Goal: Communication & Community: Answer question/provide support

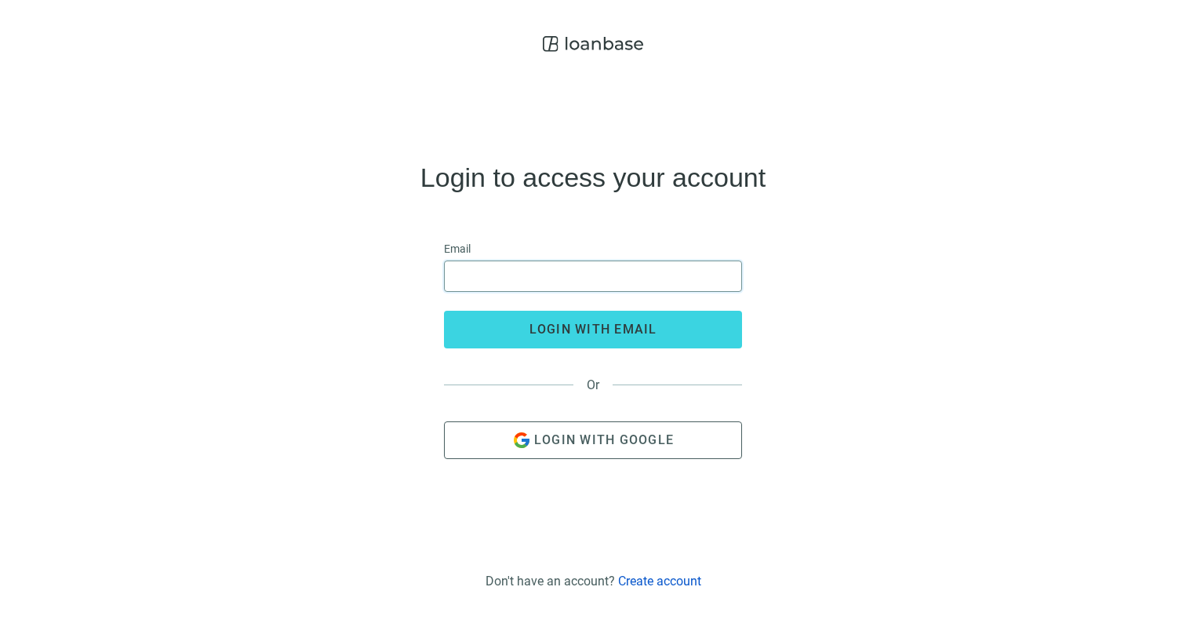
click at [566, 270] on input "email" at bounding box center [593, 276] width 278 height 30
type input "**********"
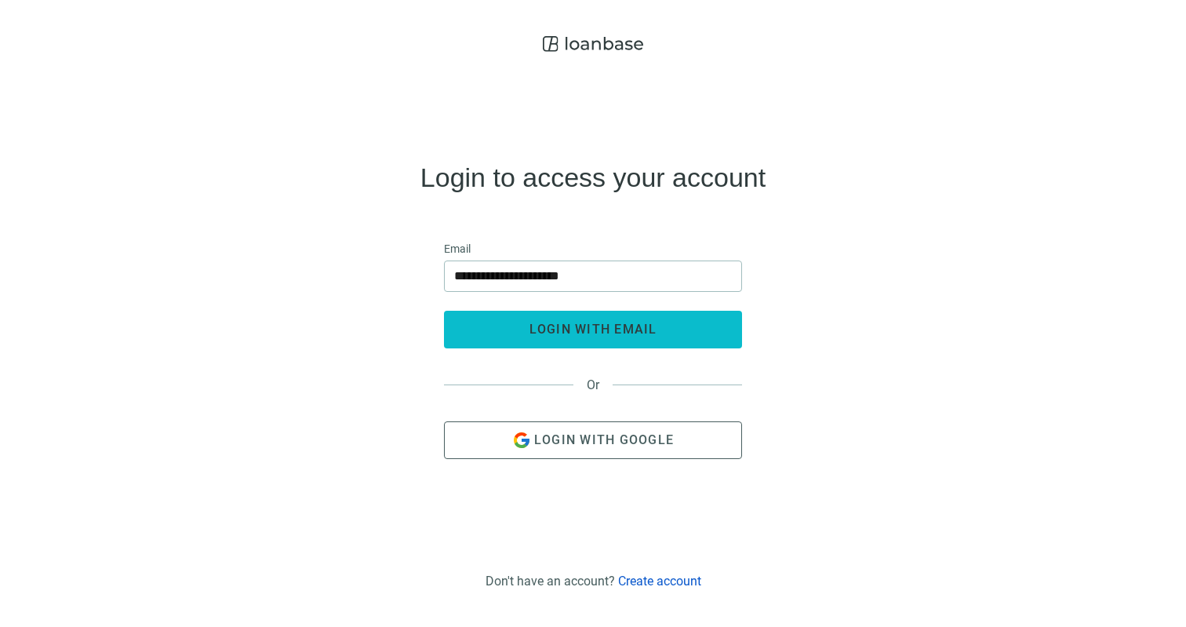
click at [573, 337] on button "login with email" at bounding box center [593, 330] width 298 height 38
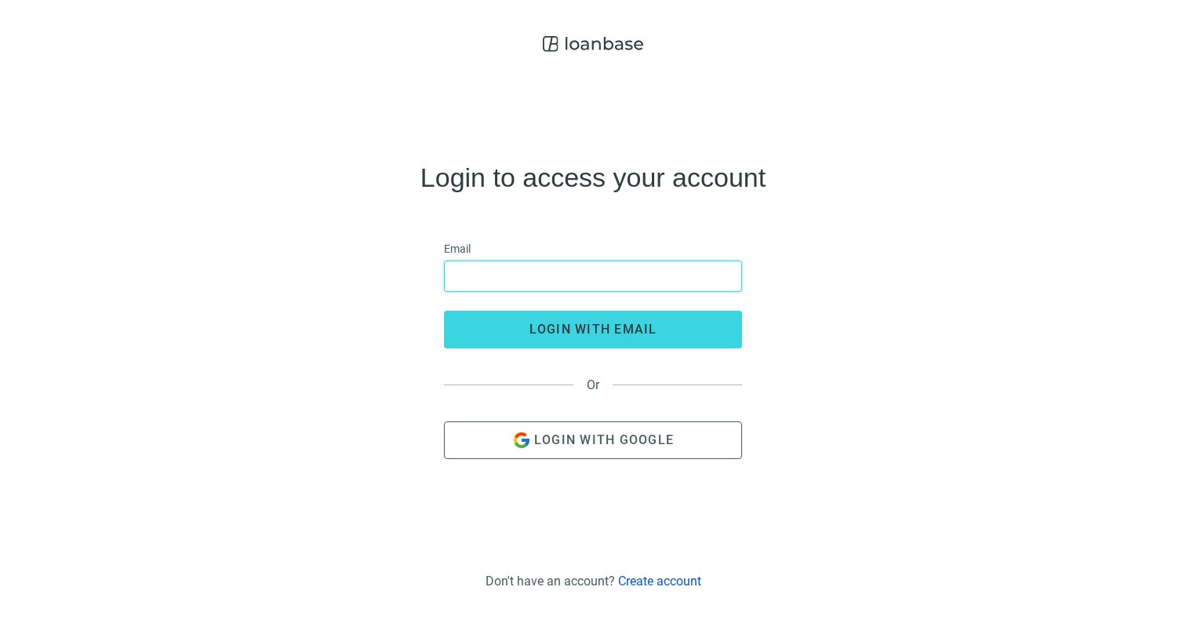
click at [487, 275] on input "email" at bounding box center [593, 276] width 278 height 30
type input "**********"
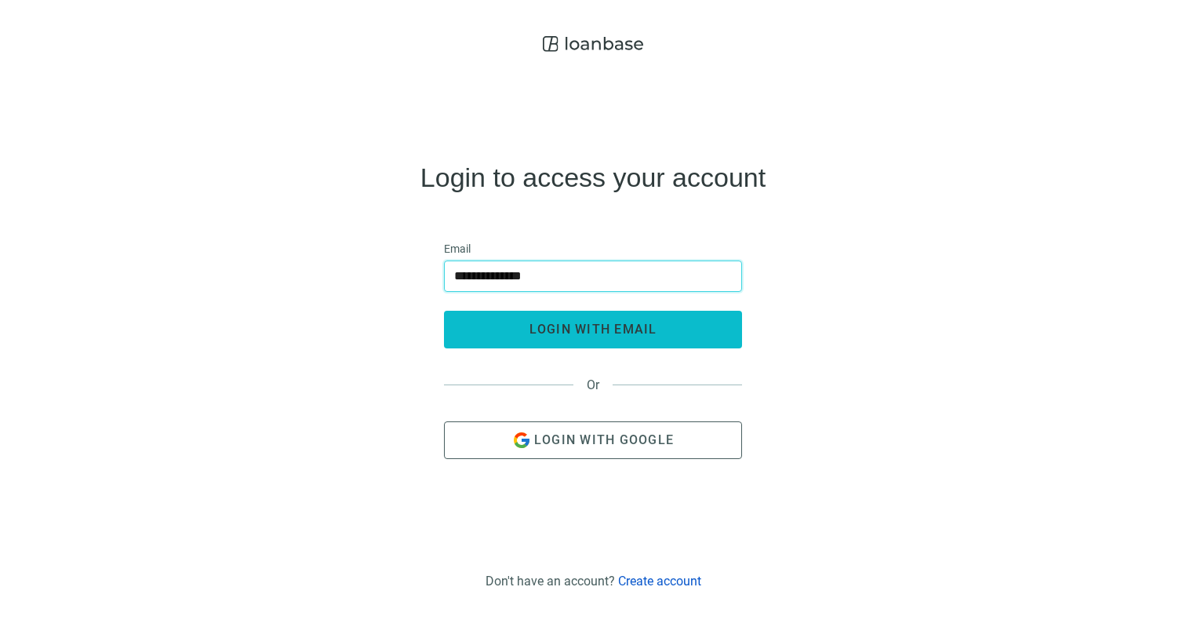
click at [548, 325] on span "login with email" at bounding box center [593, 329] width 128 height 15
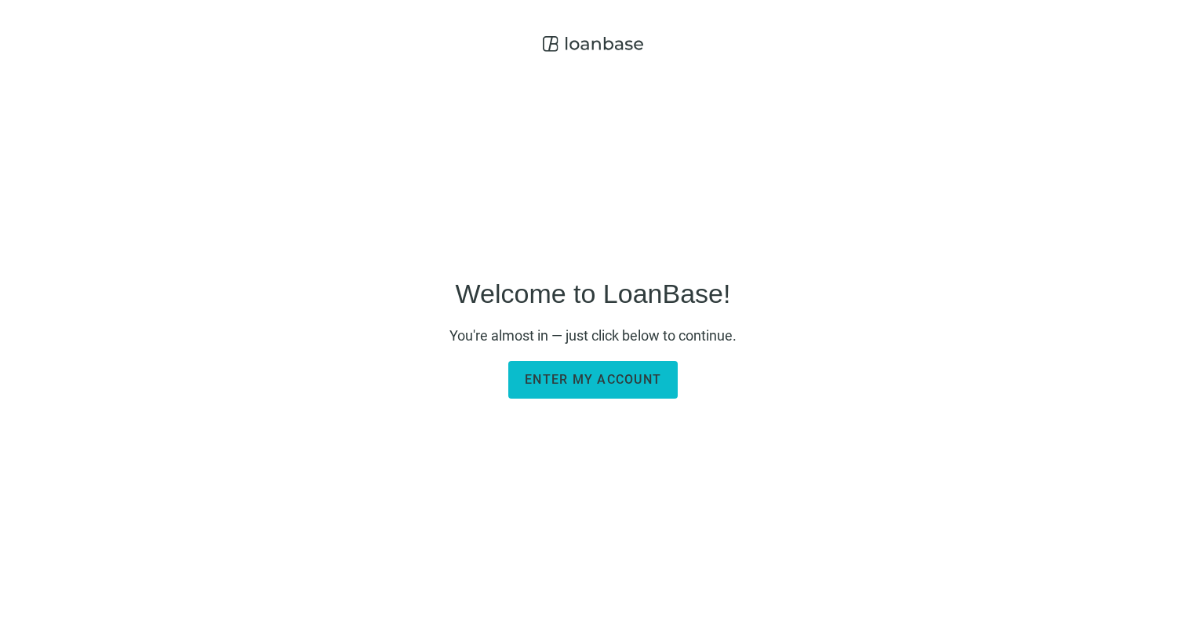
click at [629, 368] on button "Enter my account" at bounding box center [592, 380] width 169 height 38
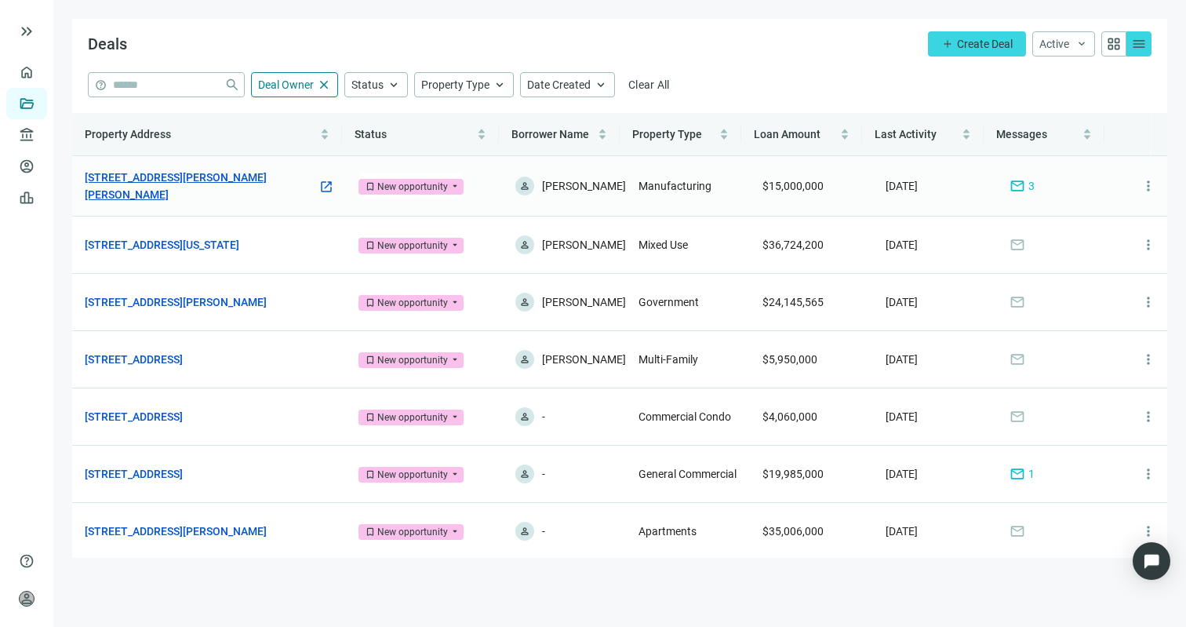
click at [209, 182] on link "[STREET_ADDRESS][PERSON_NAME][PERSON_NAME]" at bounding box center [201, 186] width 233 height 35
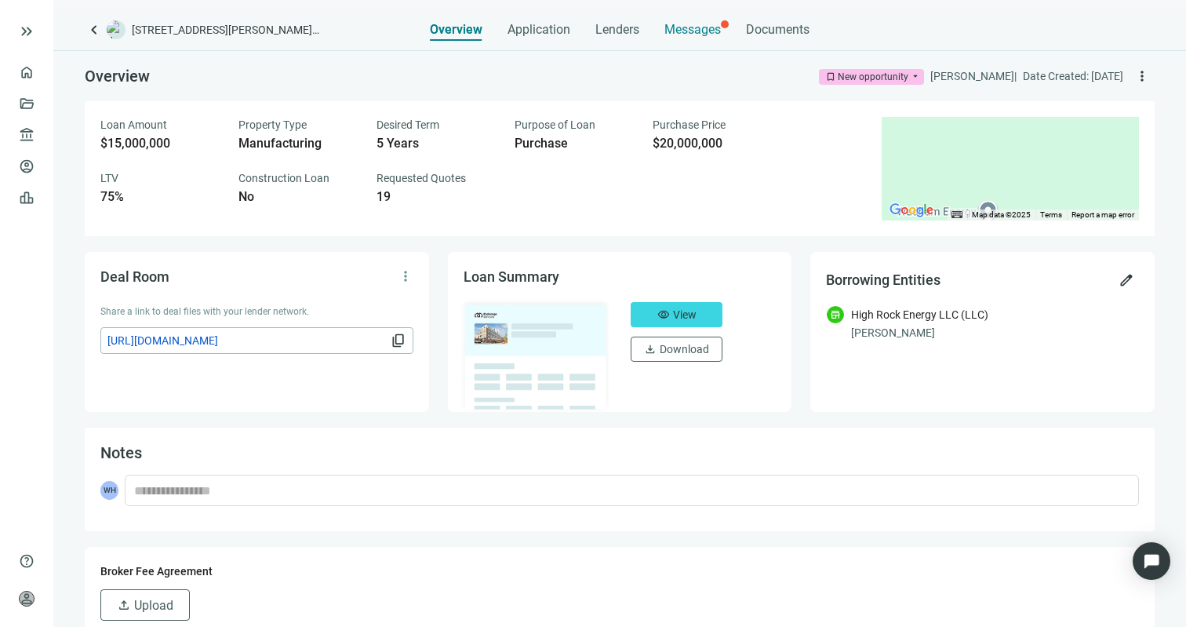
click at [713, 32] on span "Messages" at bounding box center [692, 29] width 56 height 15
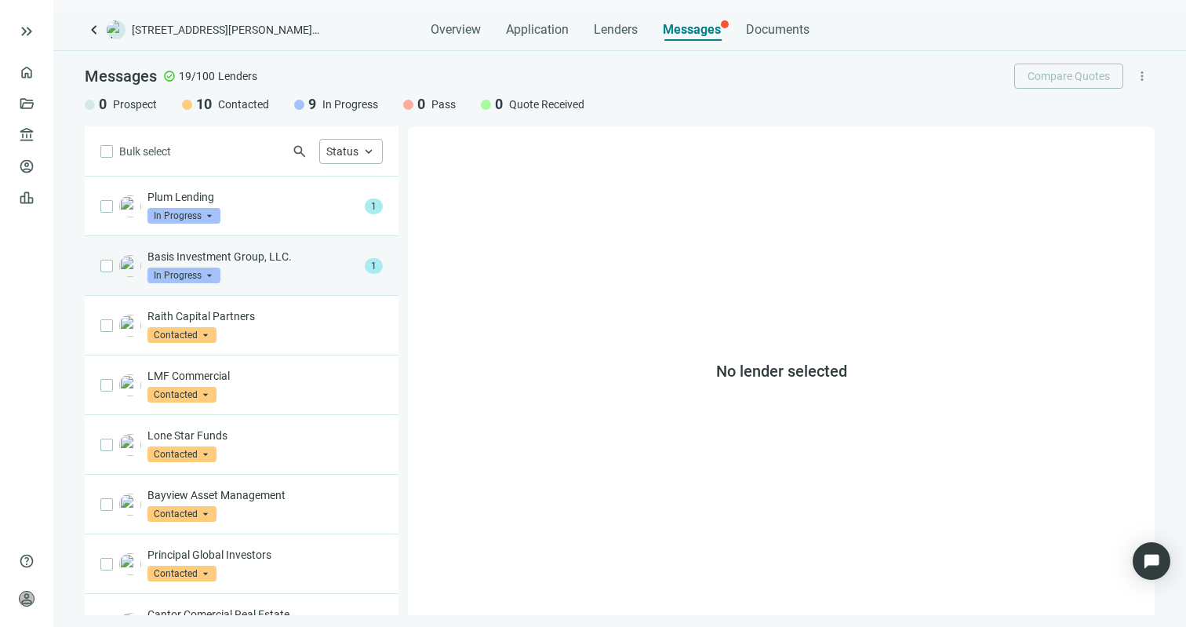
click at [271, 271] on div "Basis Investment Group, LLC. In Progress arrow_drop_down" at bounding box center [252, 266] width 211 height 35
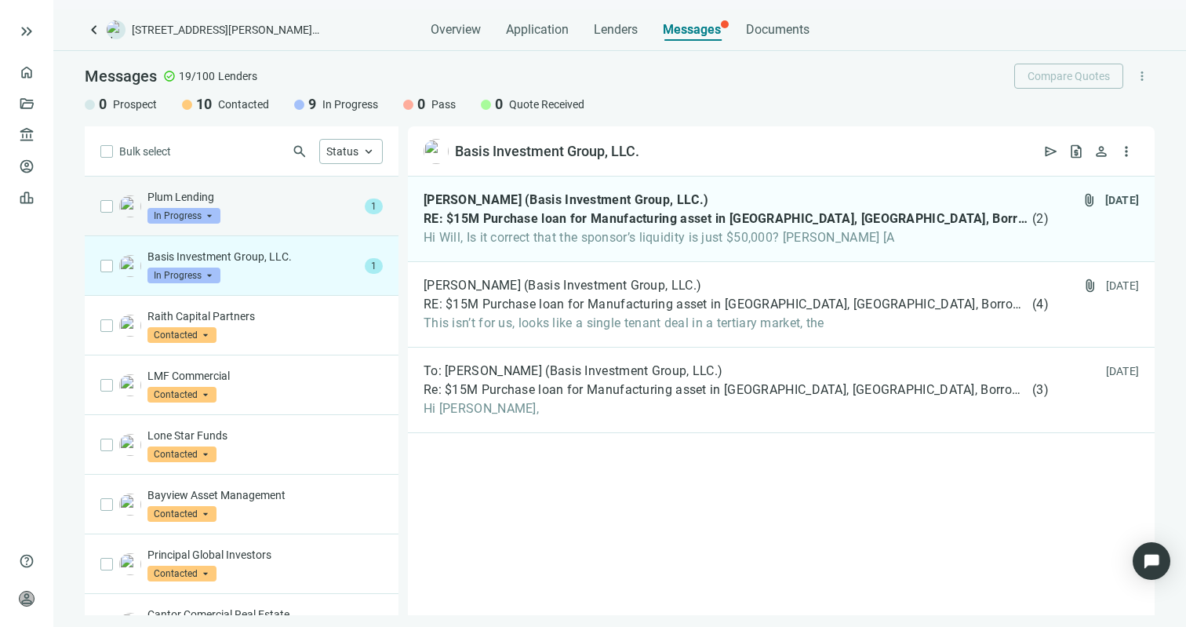
click at [256, 211] on div "Plum Lending In Progress arrow_drop_down" at bounding box center [252, 206] width 211 height 35
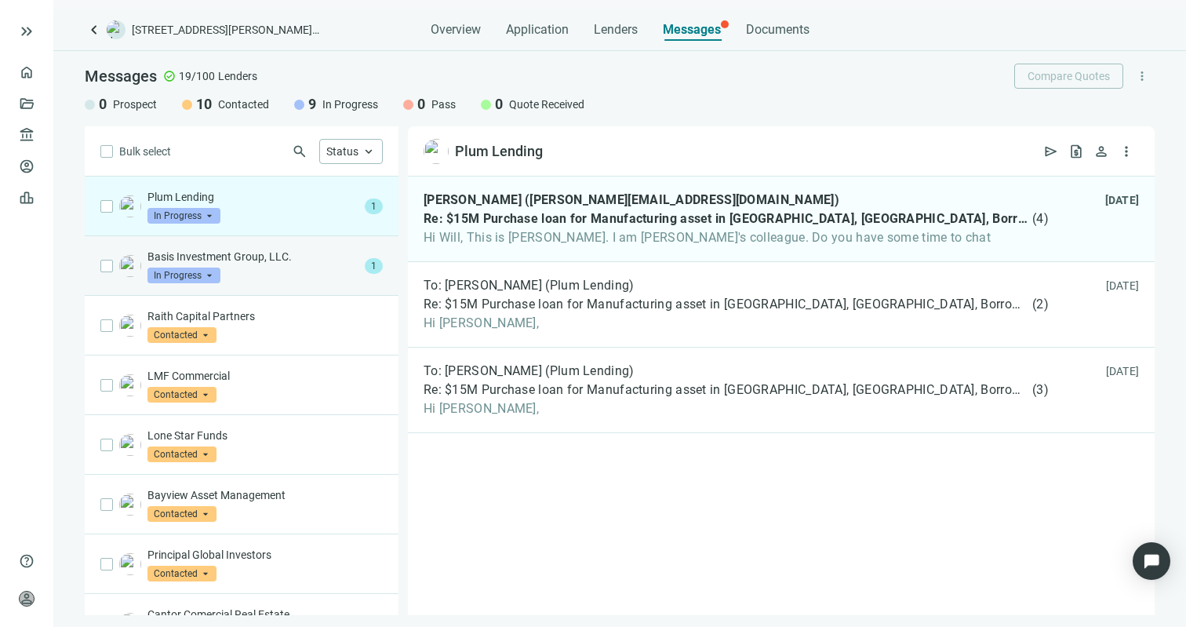
click at [297, 267] on div "Basis Investment Group, LLC. In Progress arrow_drop_down" at bounding box center [252, 266] width 211 height 35
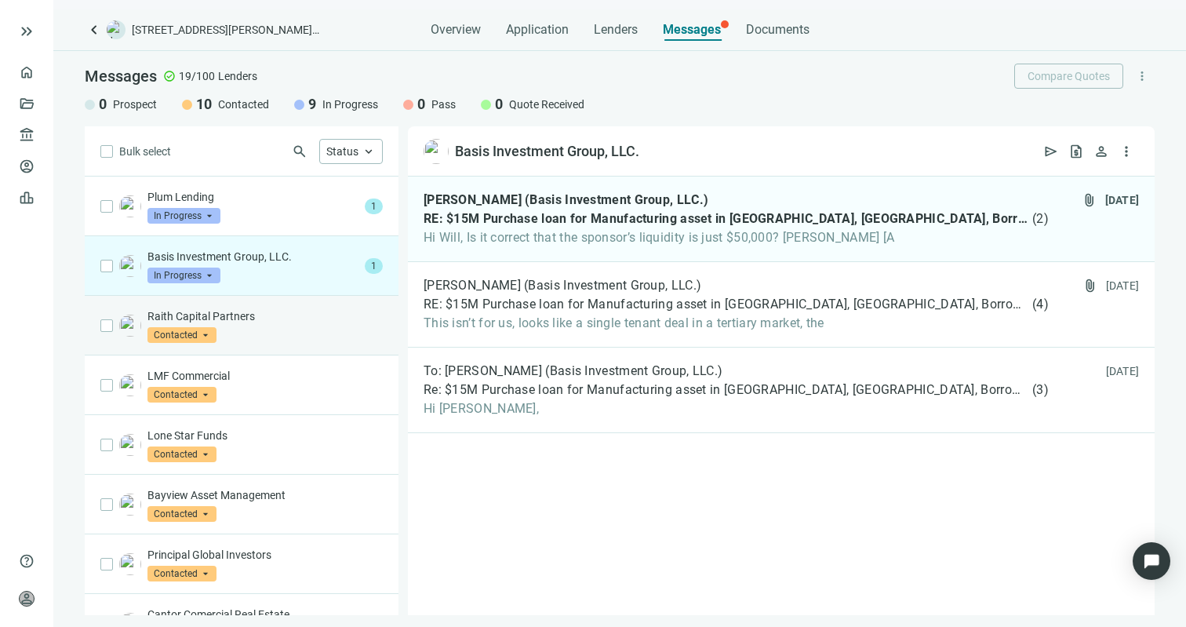
click at [296, 303] on div "Raith Capital Partners Contacted arrow_drop_down" at bounding box center [242, 326] width 314 height 60
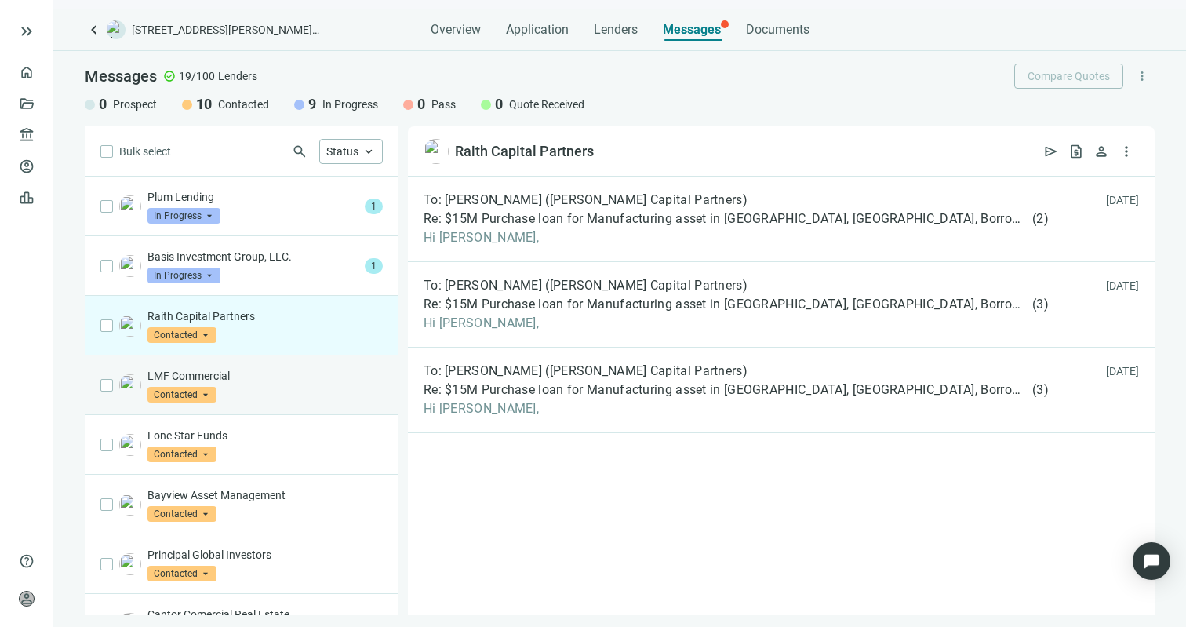
click at [293, 369] on p "LMF Commercial" at bounding box center [264, 376] width 235 height 16
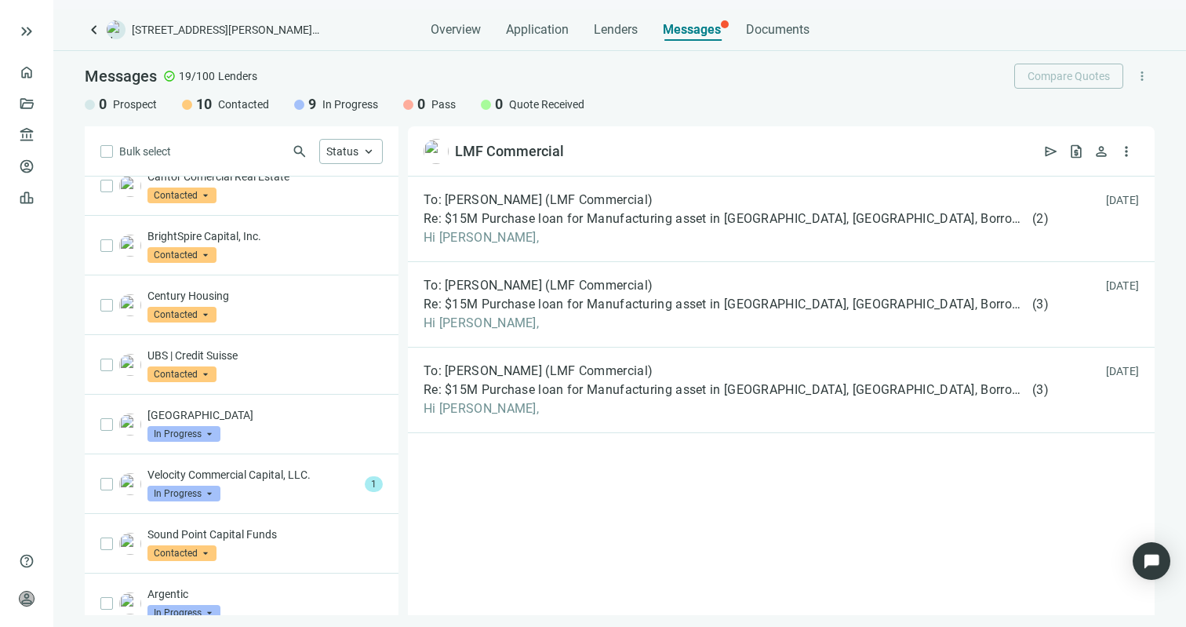
scroll to position [500, 0]
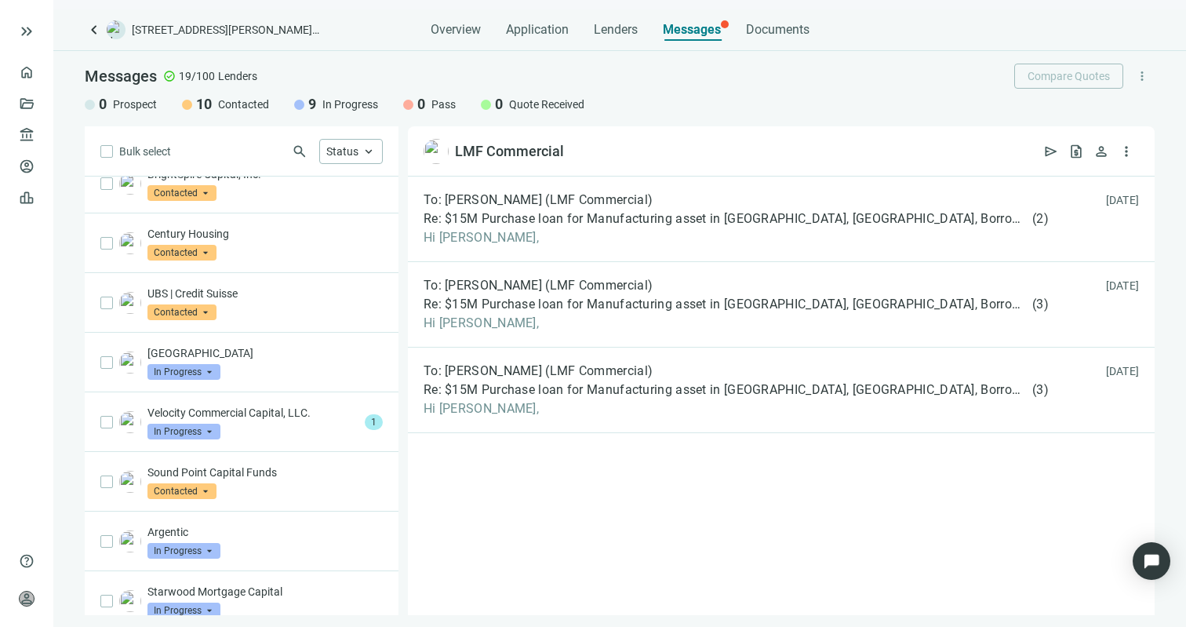
click at [311, 434] on div "Velocity Commercial Capital, LLC. In Progress arrow_drop_down" at bounding box center [252, 422] width 211 height 35
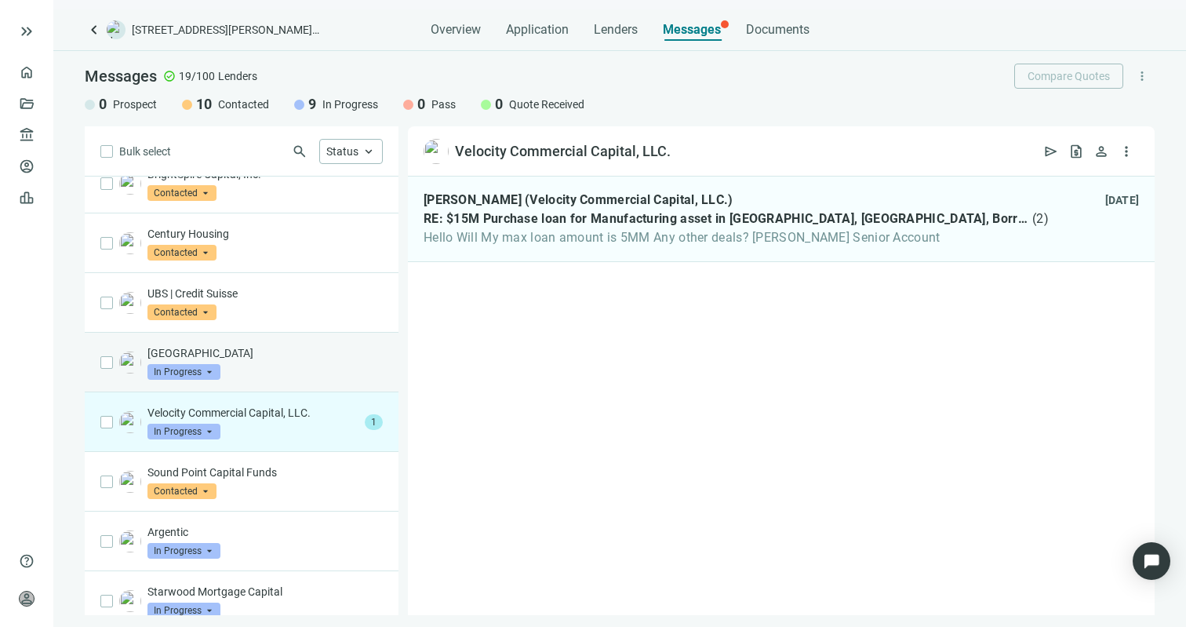
click at [311, 372] on div "[GEOGRAPHIC_DATA] Capital In Progress arrow_drop_down" at bounding box center [264, 362] width 235 height 35
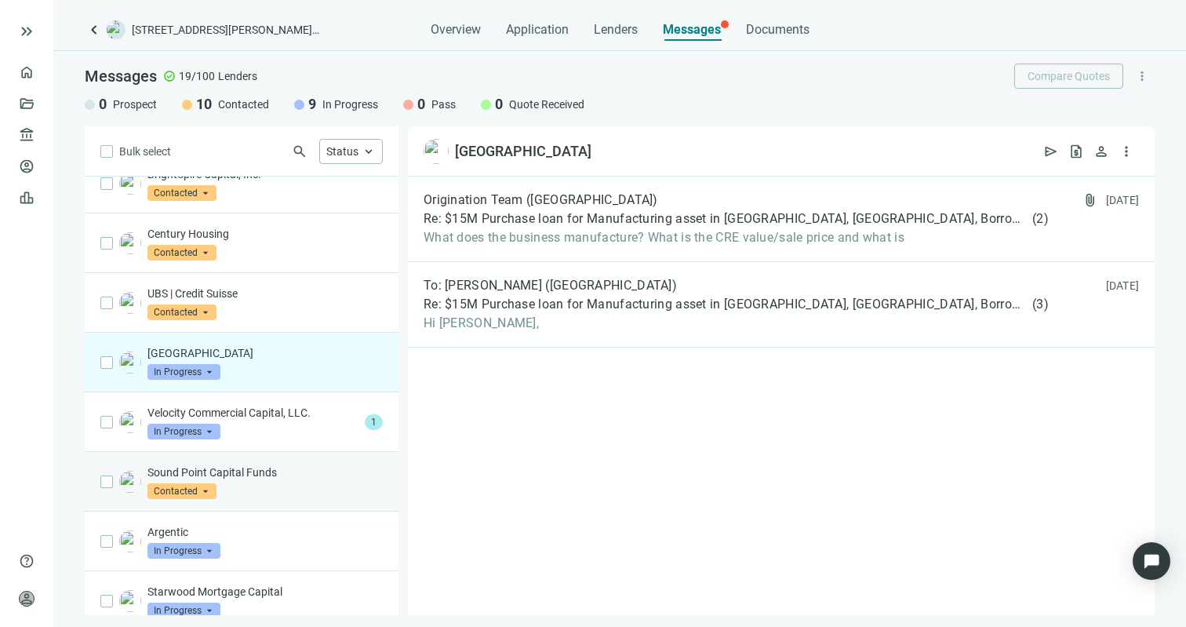
scroll to position [521, 0]
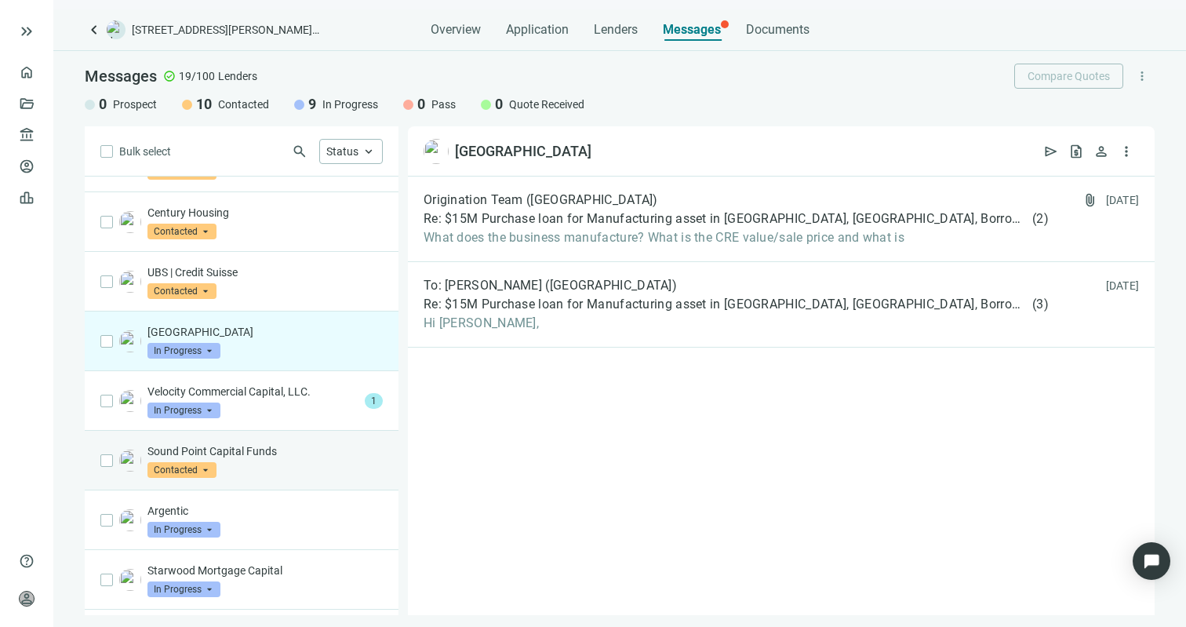
click at [329, 502] on div "Argentic In Progress arrow_drop_down" at bounding box center [242, 520] width 314 height 60
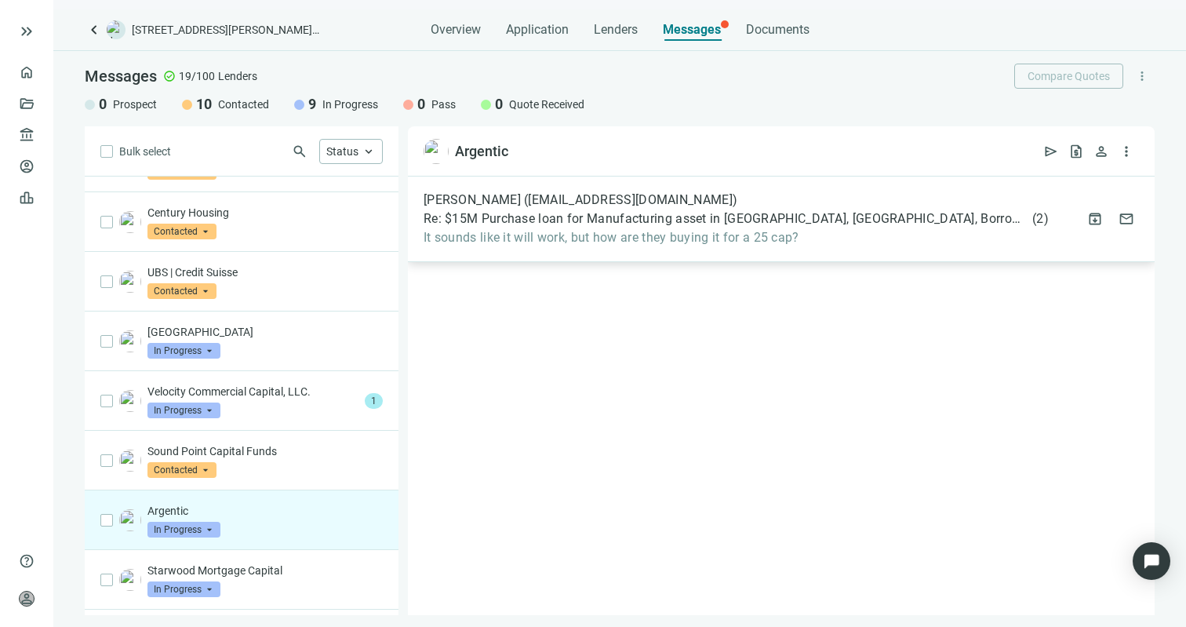
click at [599, 231] on span "It sounds like it will work, but how are they buying it for a 25 cap?" at bounding box center [736, 238] width 625 height 16
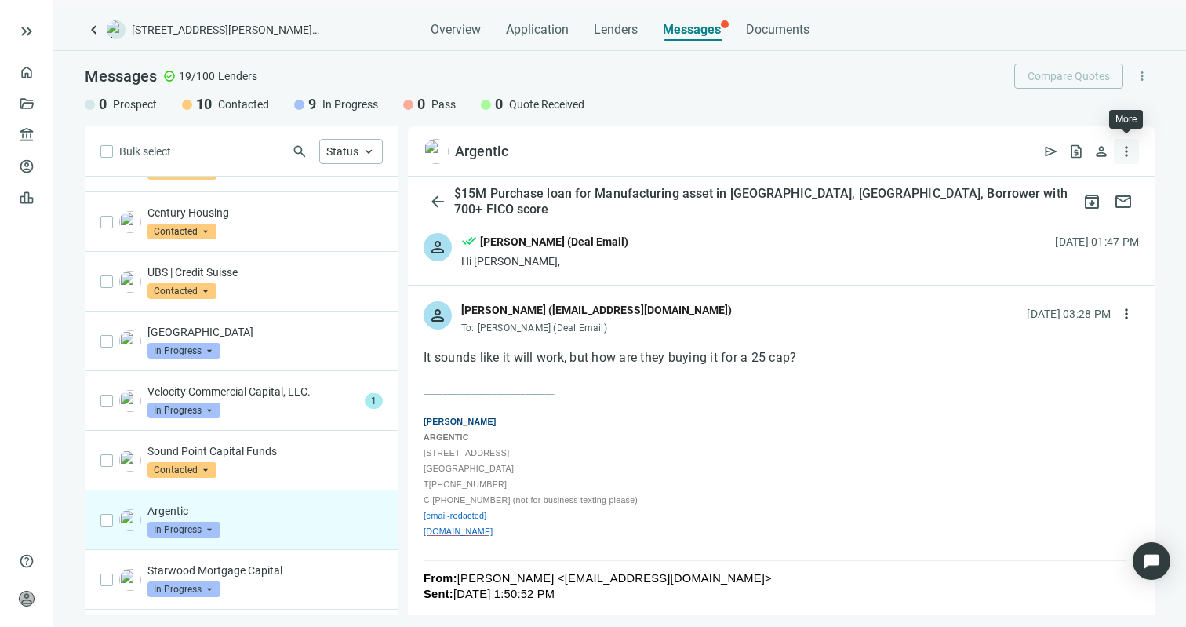
click at [1136, 154] on button "more_vert" at bounding box center [1126, 151] width 25 height 25
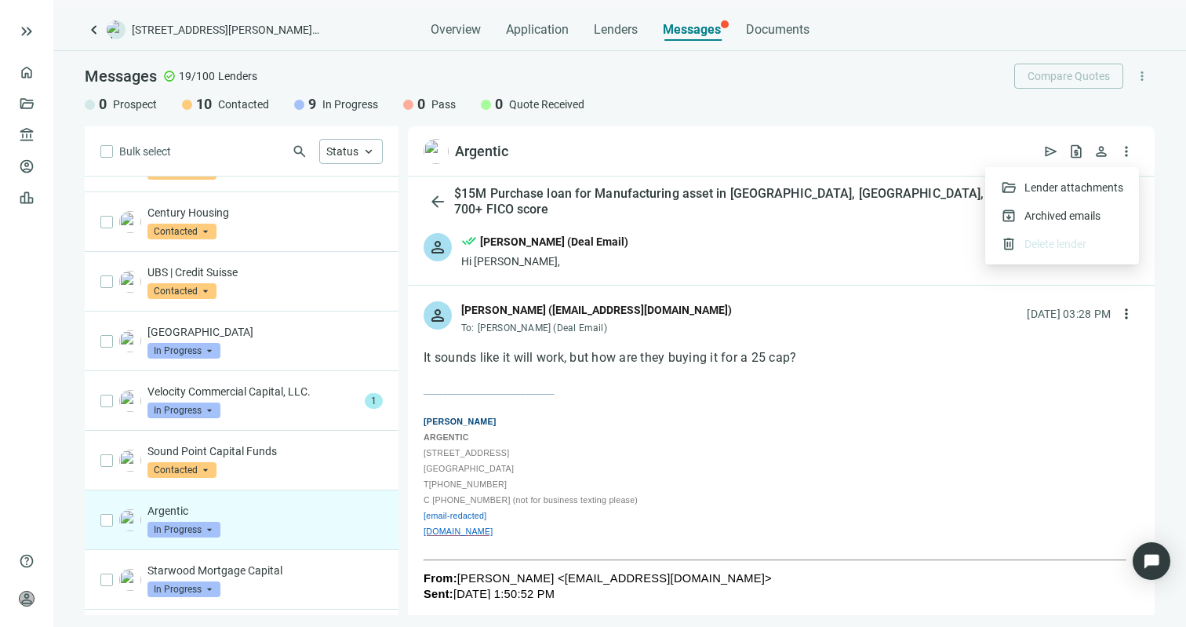
click at [871, 268] on div "person done_all [PERSON_NAME] (Deal Email) Hi [PERSON_NAME], [DATE] 01:47 PM" at bounding box center [781, 250] width 747 height 67
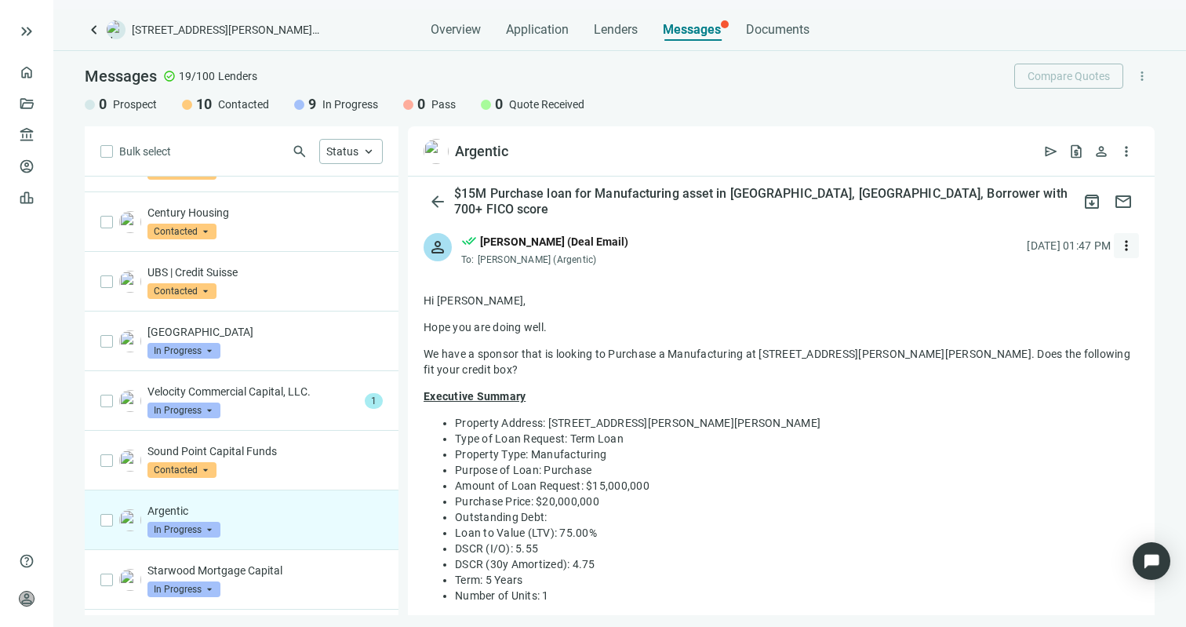
click at [1119, 246] on span "more_vert" at bounding box center [1127, 246] width 16 height 16
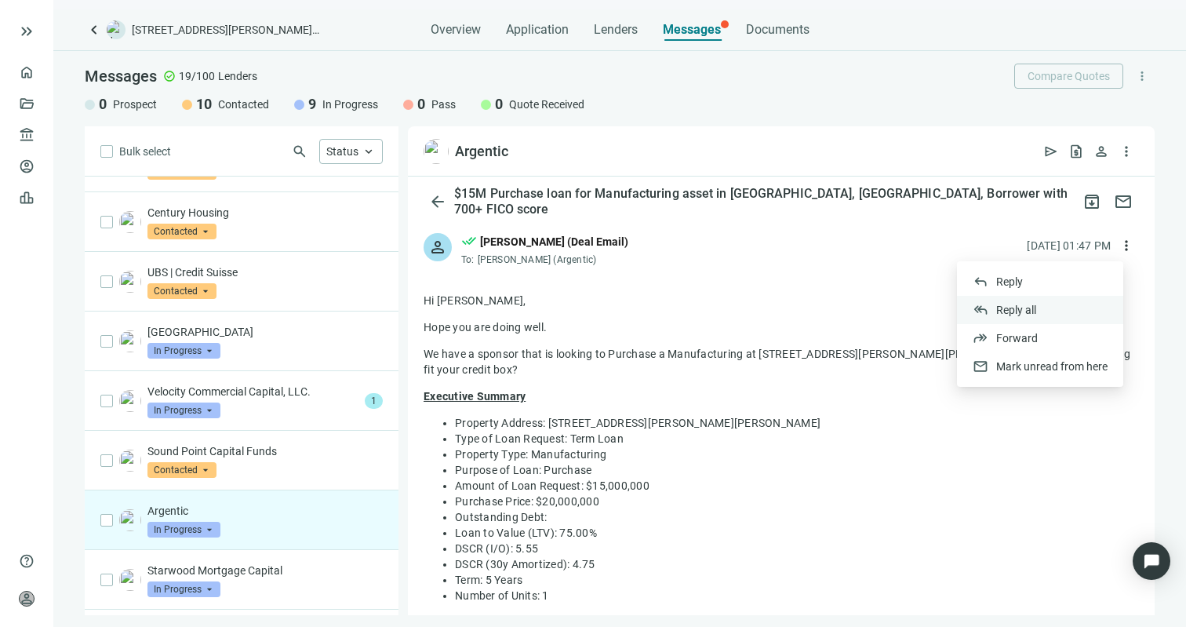
click at [1038, 307] on div "reply_all Reply all" at bounding box center [1040, 310] width 166 height 28
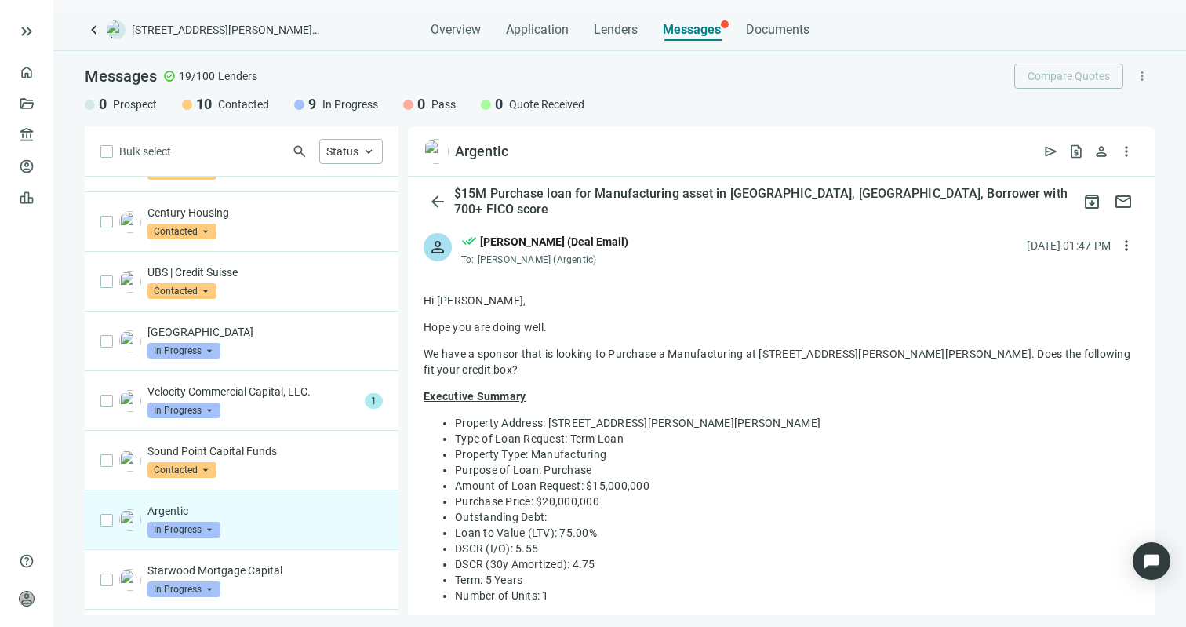
type textarea "**********"
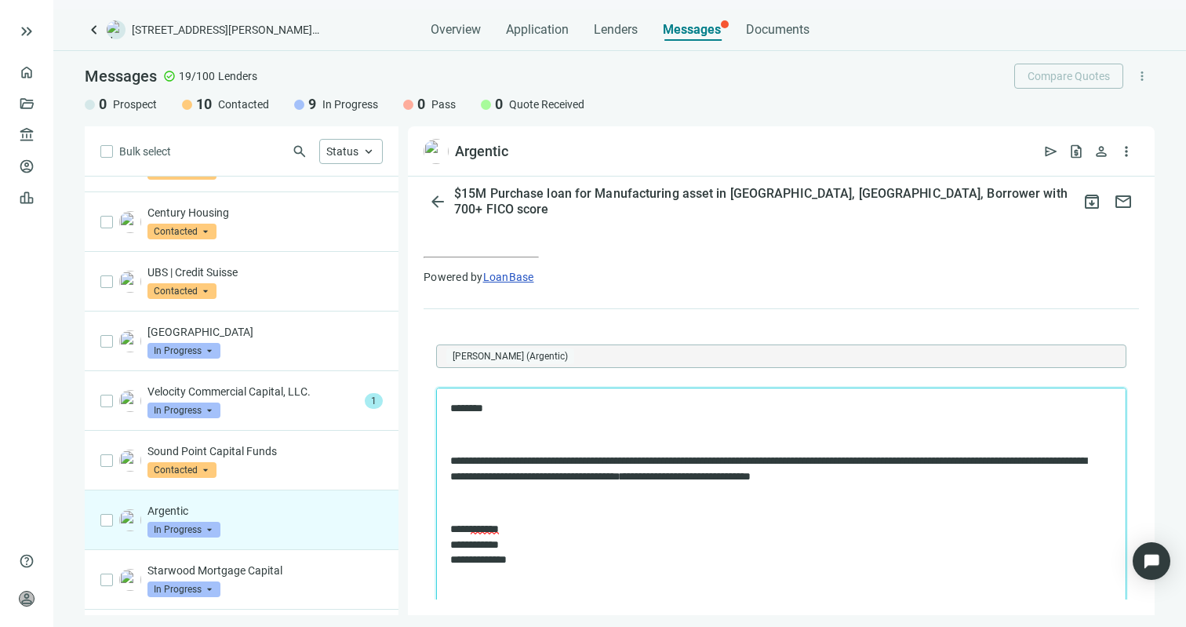
click at [617, 515] on body "**********" at bounding box center [781, 484] width 664 height 167
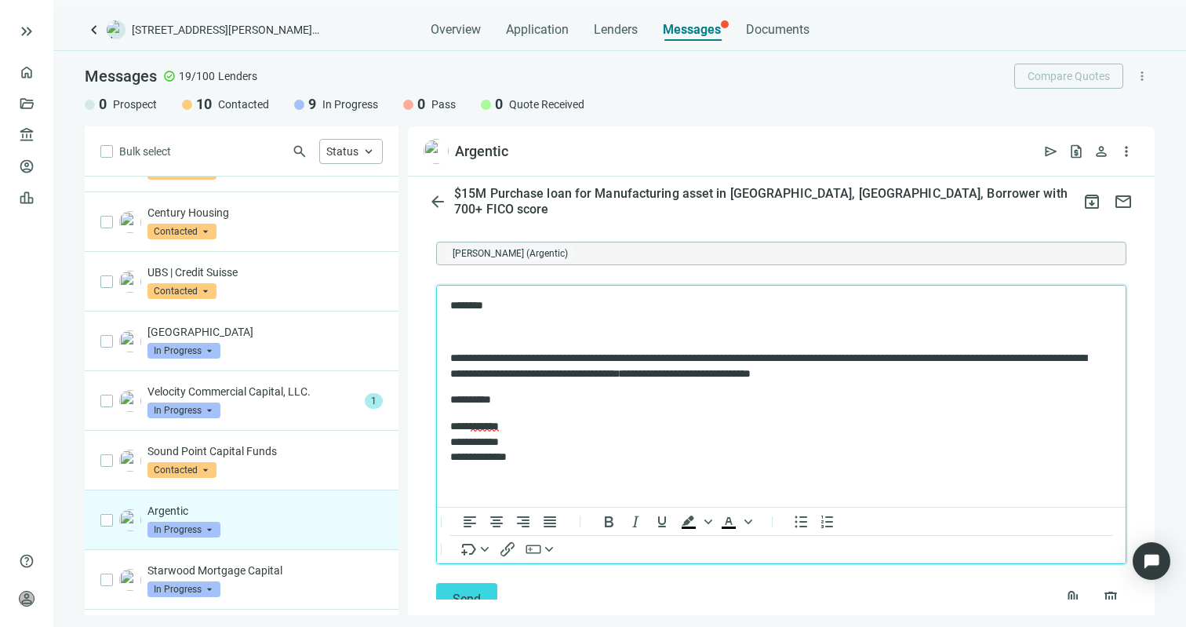
scroll to position [1048, 0]
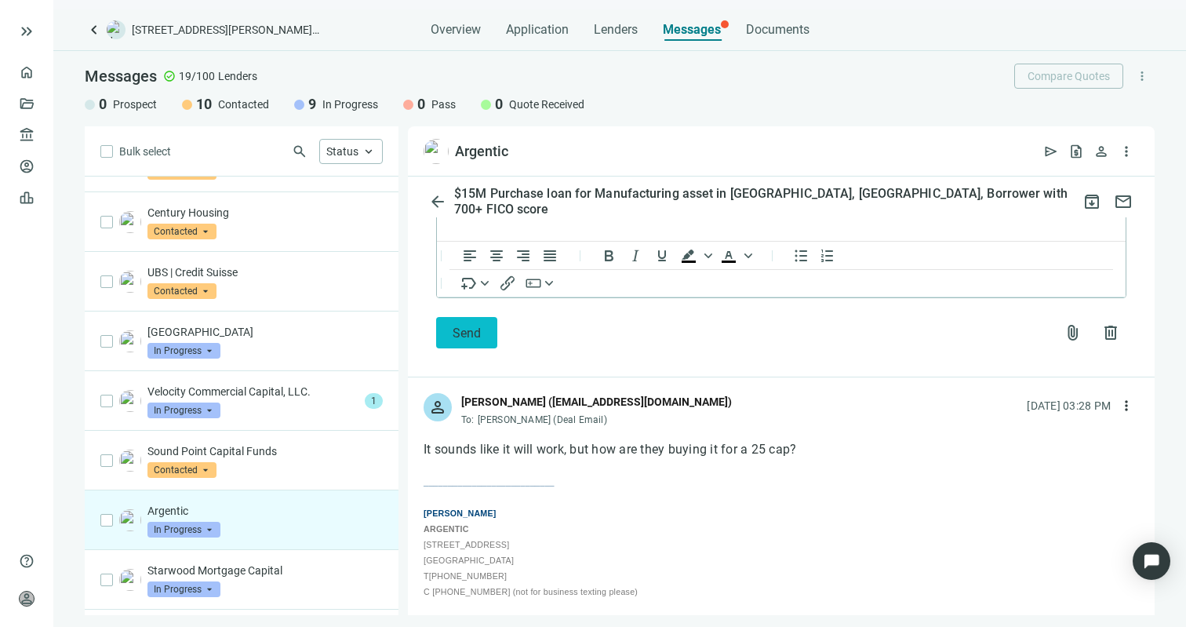
click at [463, 333] on span "Send" at bounding box center [467, 333] width 28 height 15
